Goal: Complete application form

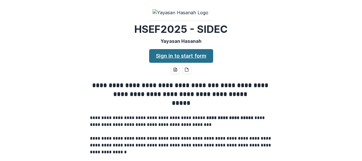
click at [185, 63] on link "Sign in to start form" at bounding box center [181, 56] width 64 height 14
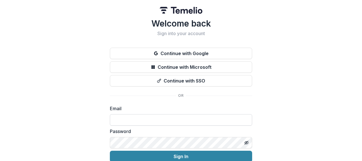
click at [164, 120] on input at bounding box center [181, 119] width 142 height 11
type input "**********"
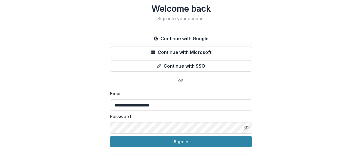
scroll to position [26, 0]
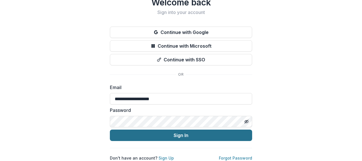
click at [185, 129] on button "Sign In" at bounding box center [181, 134] width 142 height 11
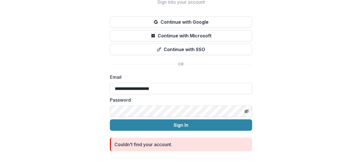
scroll to position [46, 0]
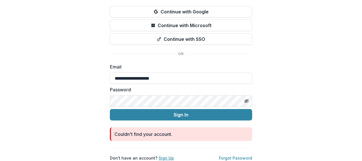
click at [159, 155] on link "Sign Up" at bounding box center [166, 157] width 15 height 5
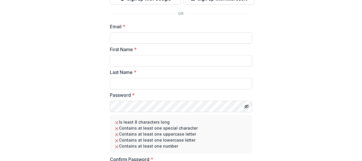
scroll to position [41, 0]
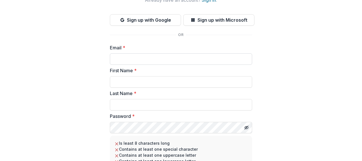
click at [149, 58] on input "Email *" at bounding box center [181, 58] width 142 height 11
type input "**********"
type input "*******"
type input "****"
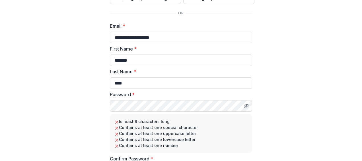
scroll to position [69, 0]
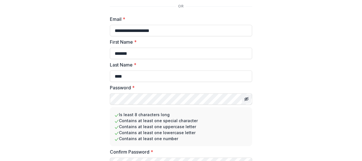
click at [245, 98] on icon "Toggle password visibility" at bounding box center [246, 98] width 5 height 5
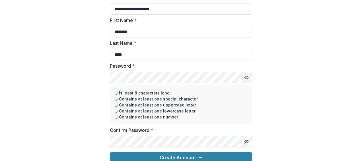
scroll to position [98, 0]
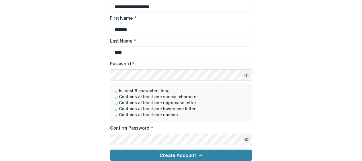
click at [247, 139] on icon "Toggle password visibility" at bounding box center [247, 139] width 0 height 0
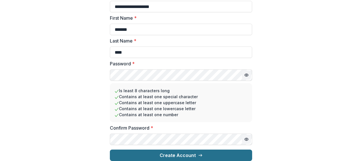
click at [174, 153] on button "Create Account" at bounding box center [181, 154] width 142 height 11
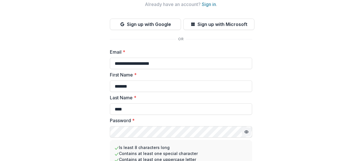
scroll to position [13, 0]
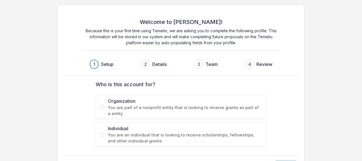
click at [102, 106] on span at bounding box center [102, 106] width 5 height 5
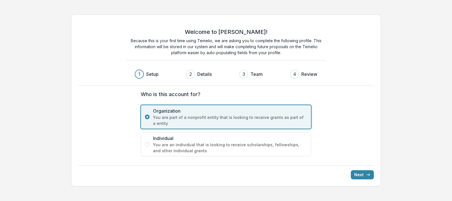
drag, startPoint x: 343, startPoint y: 0, endPoint x: 4, endPoint y: 87, distance: 350.5
click at [4, 87] on div "Welcome to Temelio! Because this is your first time using Temelio, we are askin…" at bounding box center [226, 100] width 452 height 181
click at [362, 160] on icon "submit" at bounding box center [368, 174] width 5 height 5
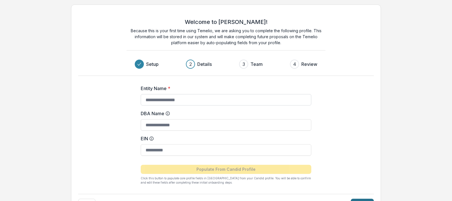
click at [204, 100] on input "Entity Name *" at bounding box center [226, 99] width 171 height 11
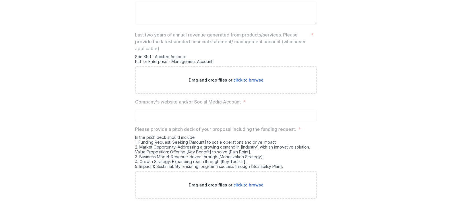
scroll to position [1066, 0]
